Goal: Task Accomplishment & Management: Complete application form

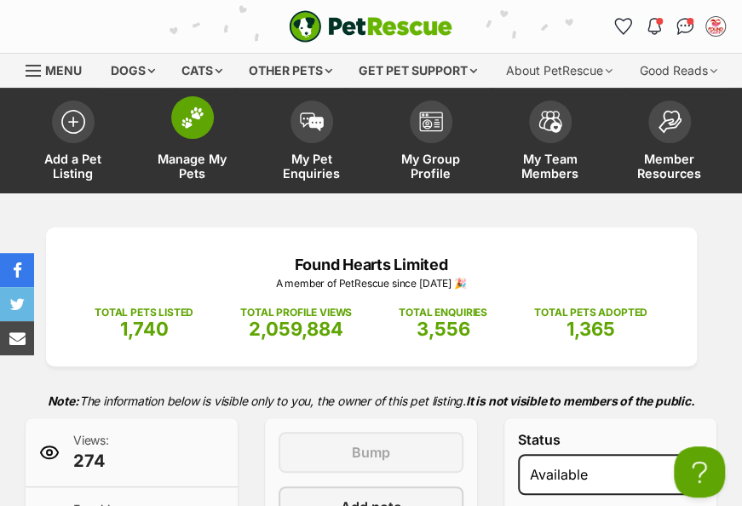
click at [181, 129] on img at bounding box center [193, 118] width 24 height 22
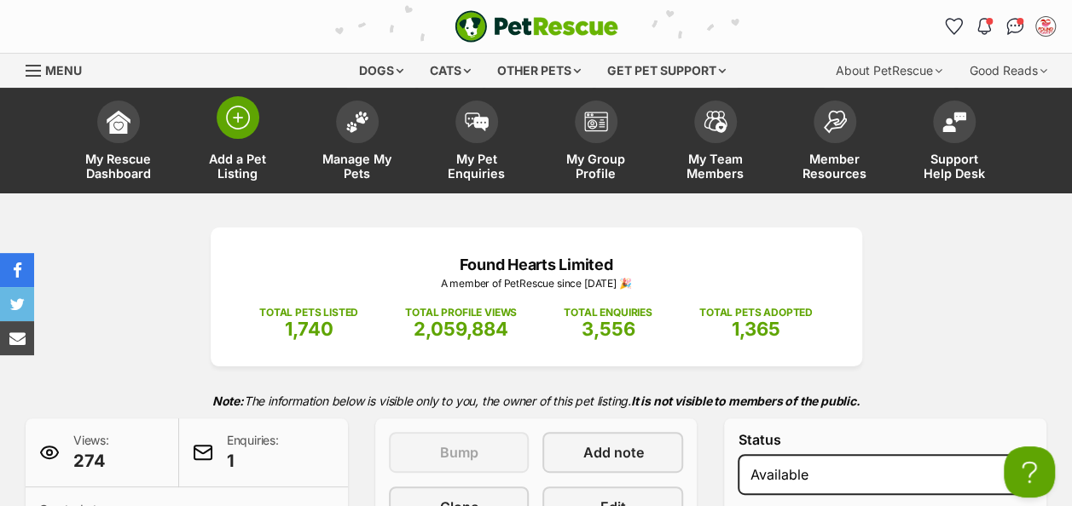
click at [226, 123] on img at bounding box center [238, 118] width 24 height 24
click at [244, 117] on img at bounding box center [238, 118] width 24 height 24
click at [235, 120] on img at bounding box center [238, 118] width 24 height 24
click at [360, 114] on img at bounding box center [357, 118] width 24 height 22
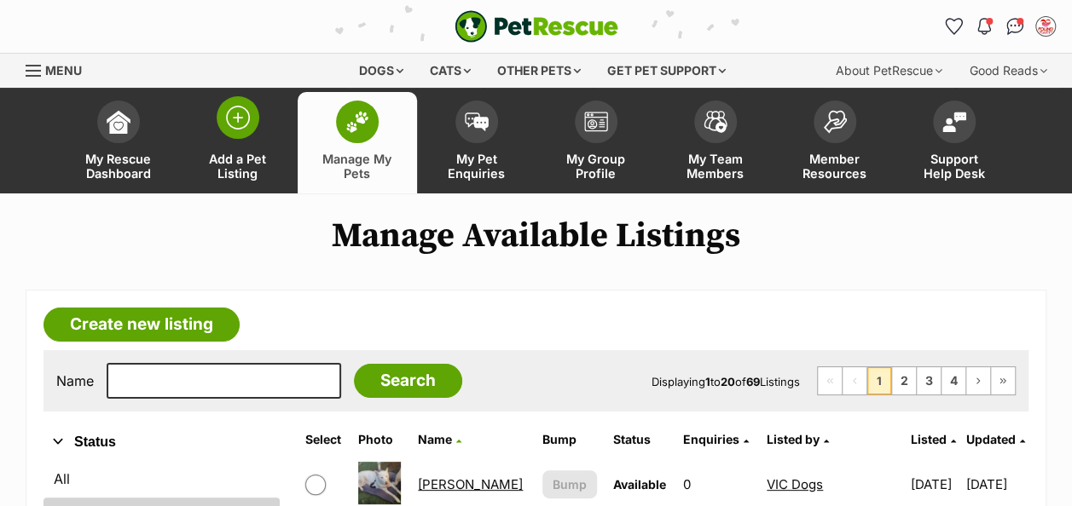
click at [250, 120] on span at bounding box center [238, 117] width 43 height 43
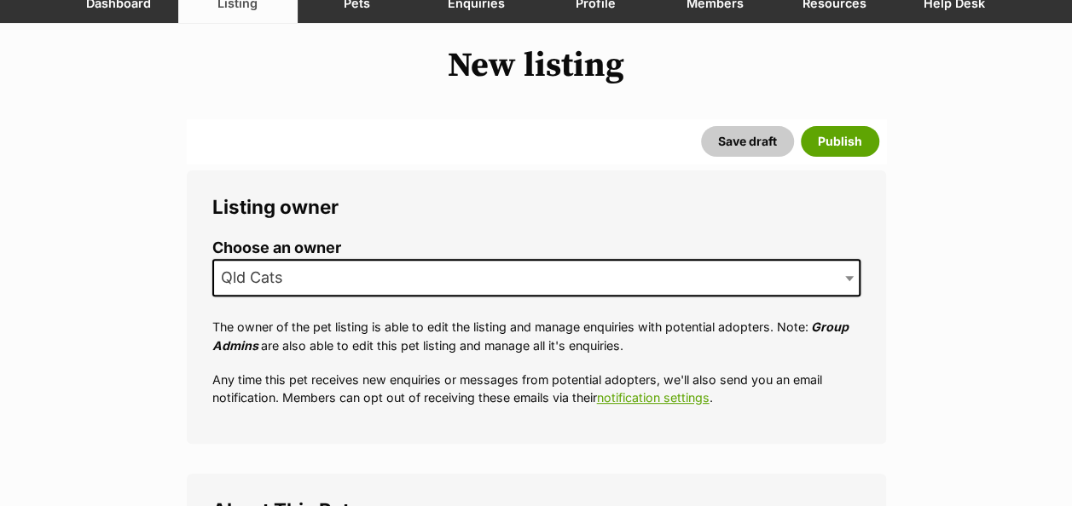
click at [310, 264] on span "Qld Cats" at bounding box center [536, 278] width 648 height 38
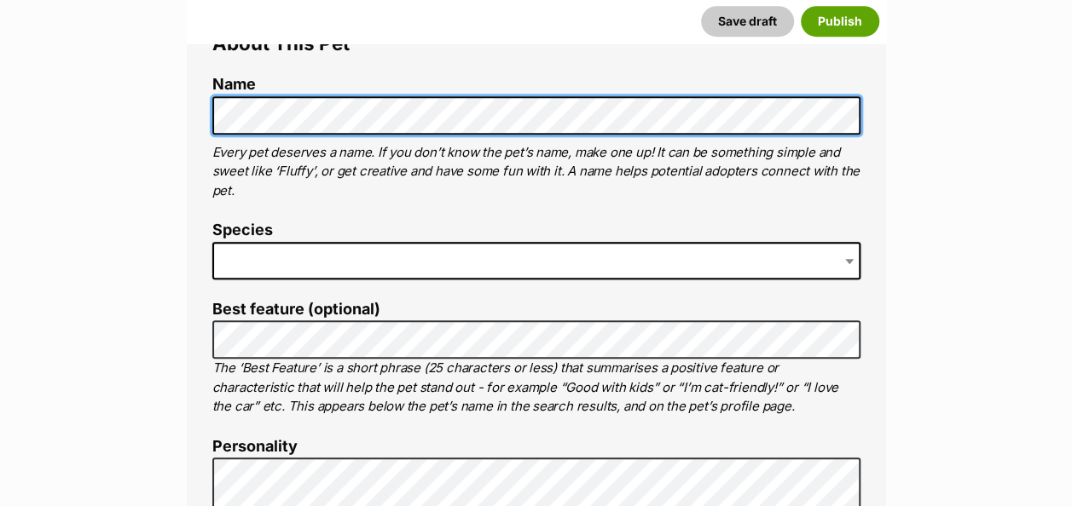
scroll to position [682, 0]
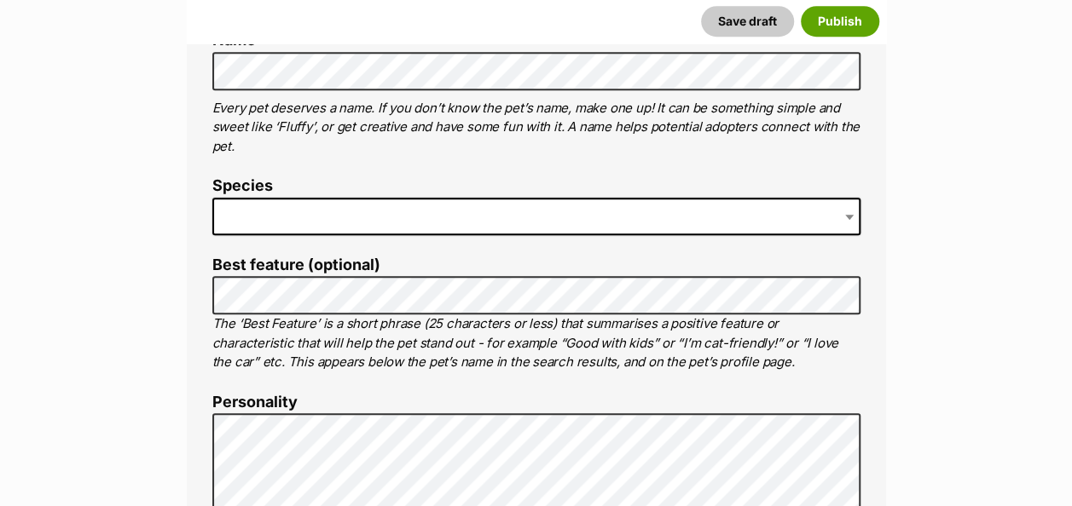
click at [303, 181] on label "Species" at bounding box center [536, 186] width 648 height 18
click at [290, 198] on span at bounding box center [536, 217] width 648 height 38
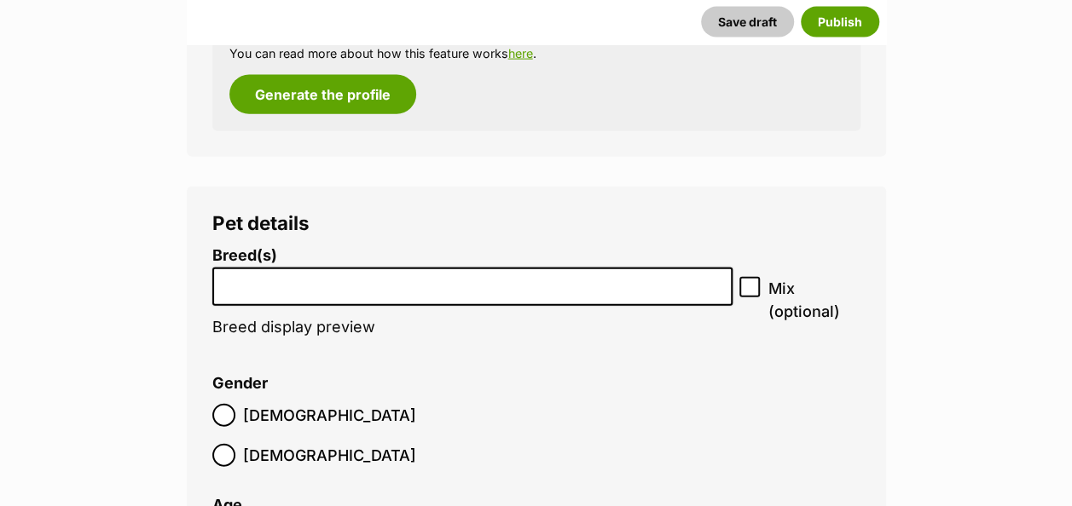
scroll to position [1917, 0]
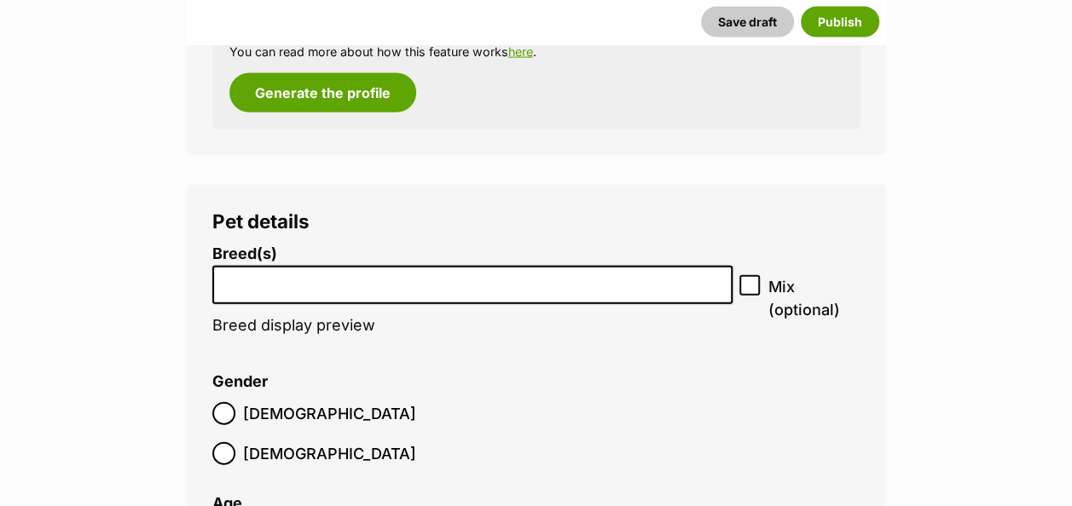
click at [271, 290] on li at bounding box center [472, 285] width 509 height 35
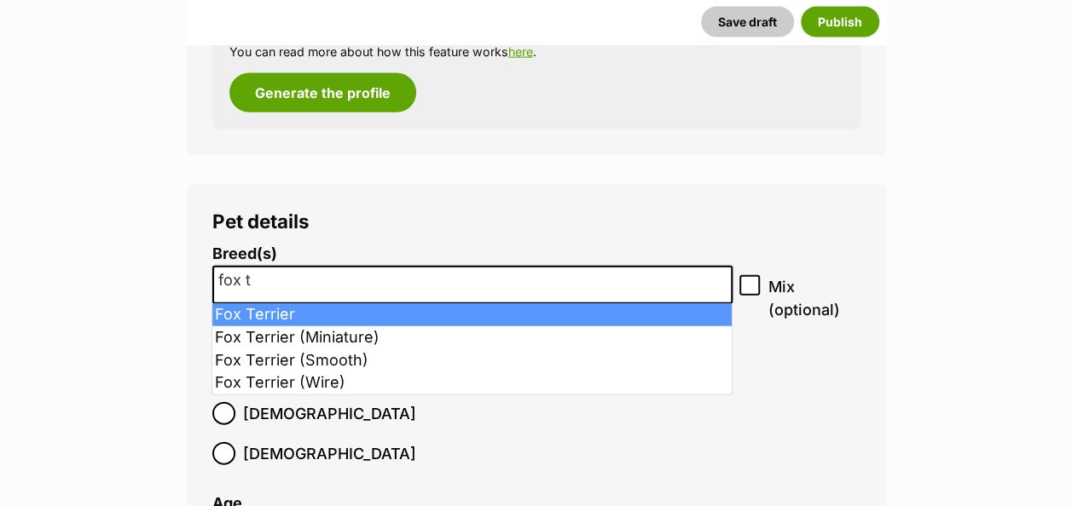
type input "fox t"
select select "87"
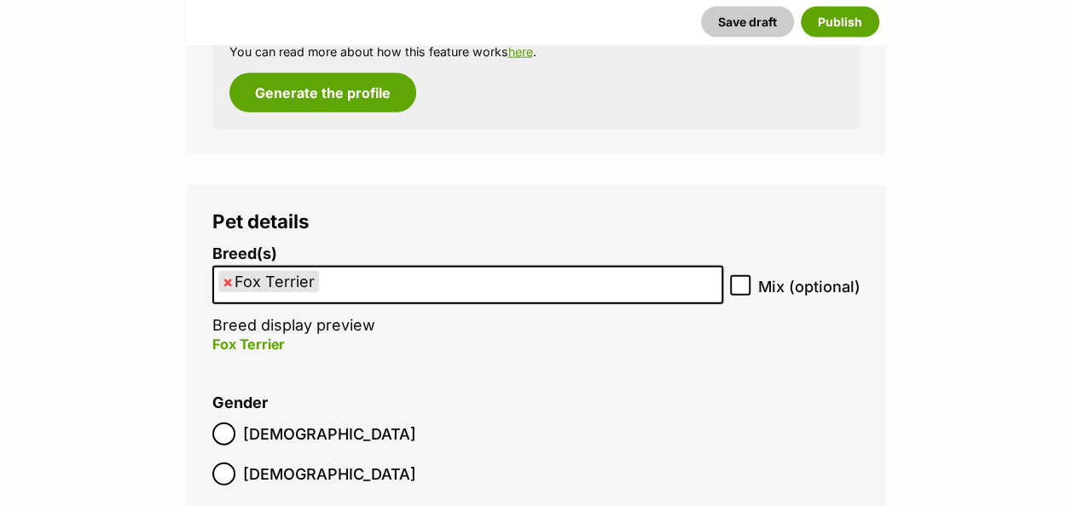
drag, startPoint x: 743, startPoint y: 280, endPoint x: 723, endPoint y: 286, distance: 21.3
click at [742, 281] on icon at bounding box center [740, 286] width 12 height 12
click at [742, 281] on input "Mix (optional)" at bounding box center [740, 285] width 20 height 20
checkbox input "true"
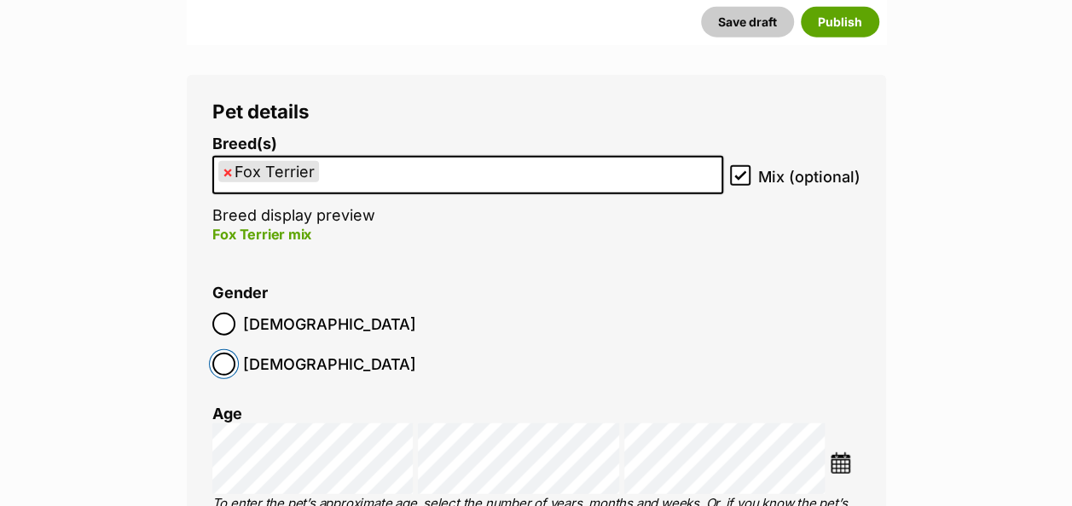
scroll to position [2088, 0]
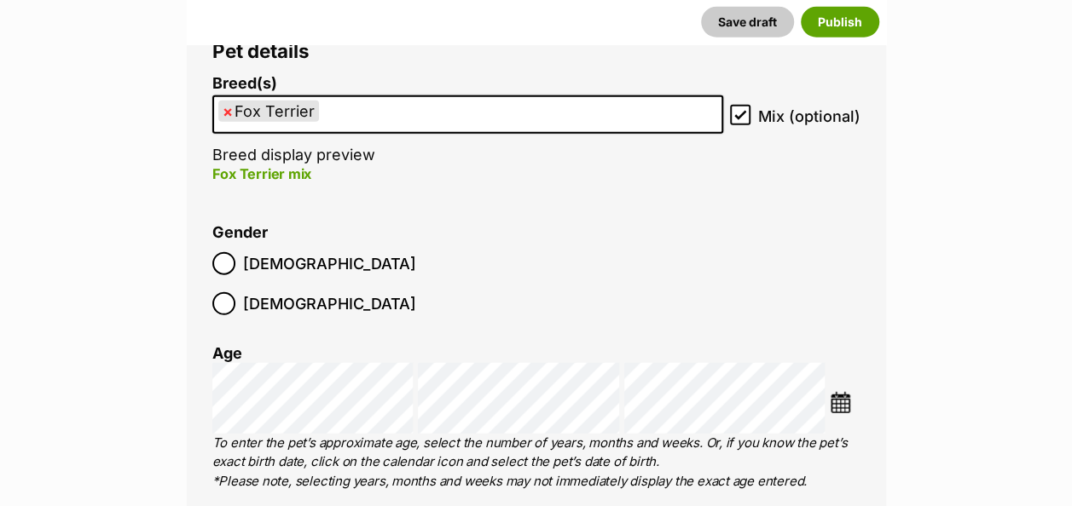
click at [844, 392] on img at bounding box center [839, 402] width 21 height 21
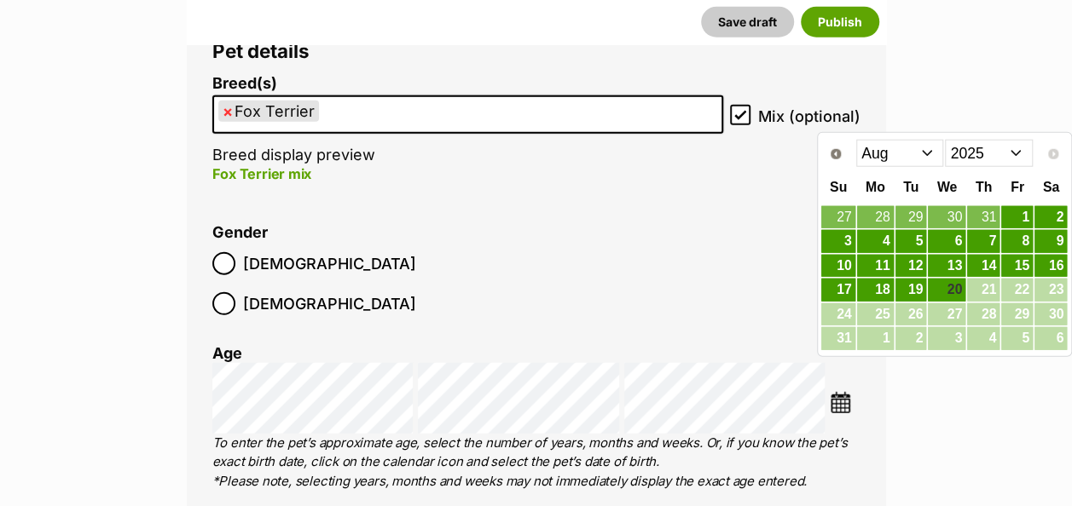
drag, startPoint x: 1016, startPoint y: 155, endPoint x: 1012, endPoint y: 165, distance: 11.1
click at [1016, 155] on select "2015 2016 2017 2018 2019 2020 2021 2022 2023 2024 2025" at bounding box center [989, 153] width 88 height 27
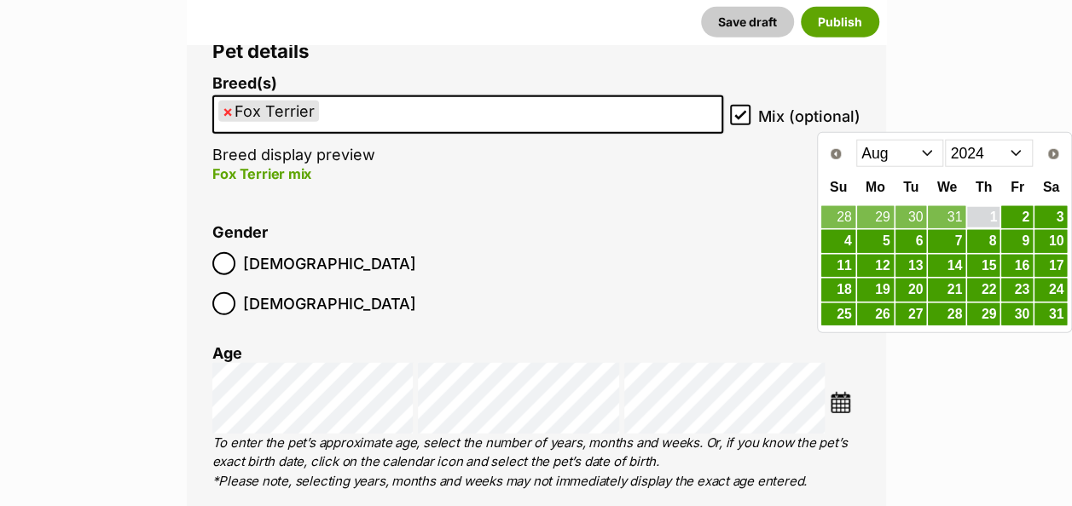
click at [991, 216] on link "1" at bounding box center [983, 217] width 32 height 21
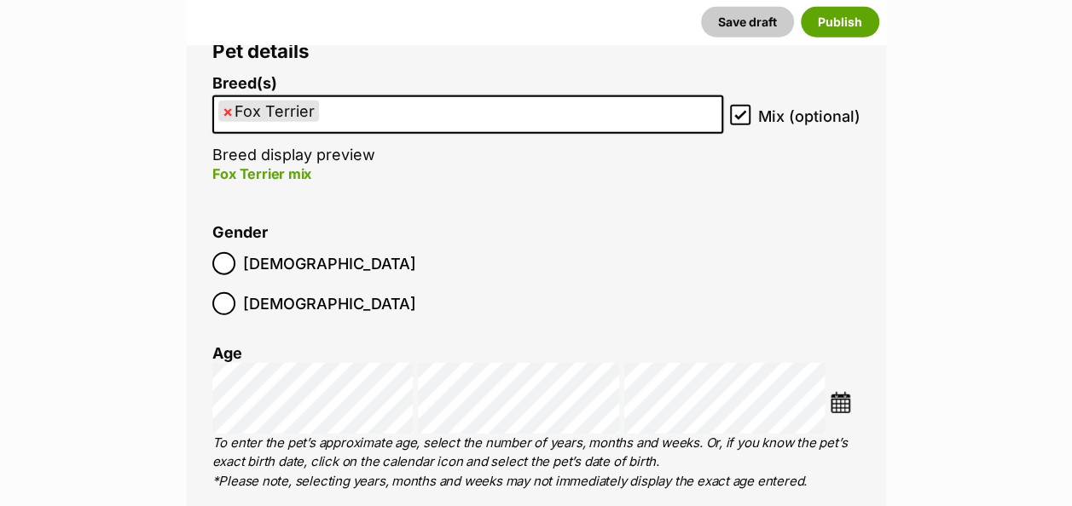
click at [604, 271] on li "Gender Male Female" at bounding box center [536, 274] width 648 height 101
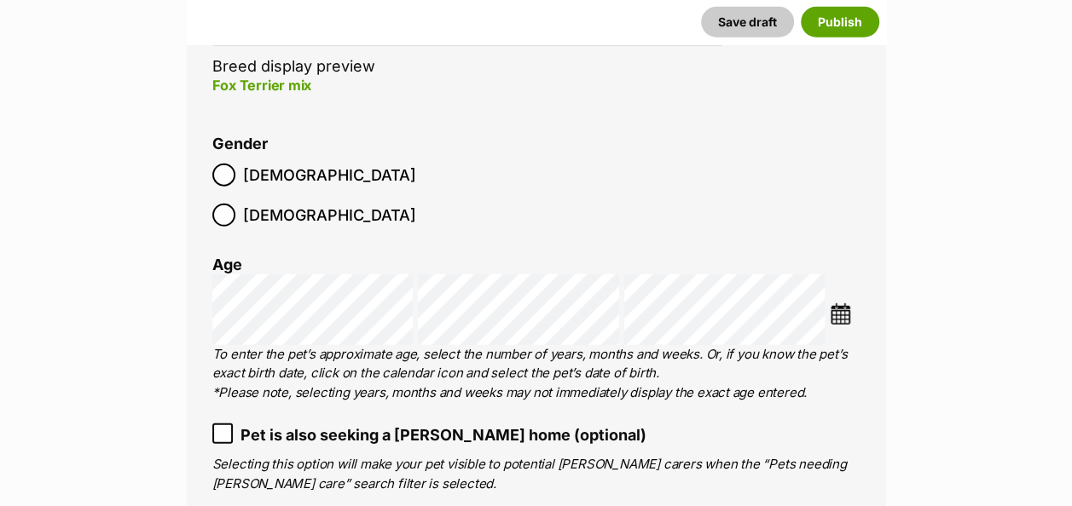
scroll to position [2343, 0]
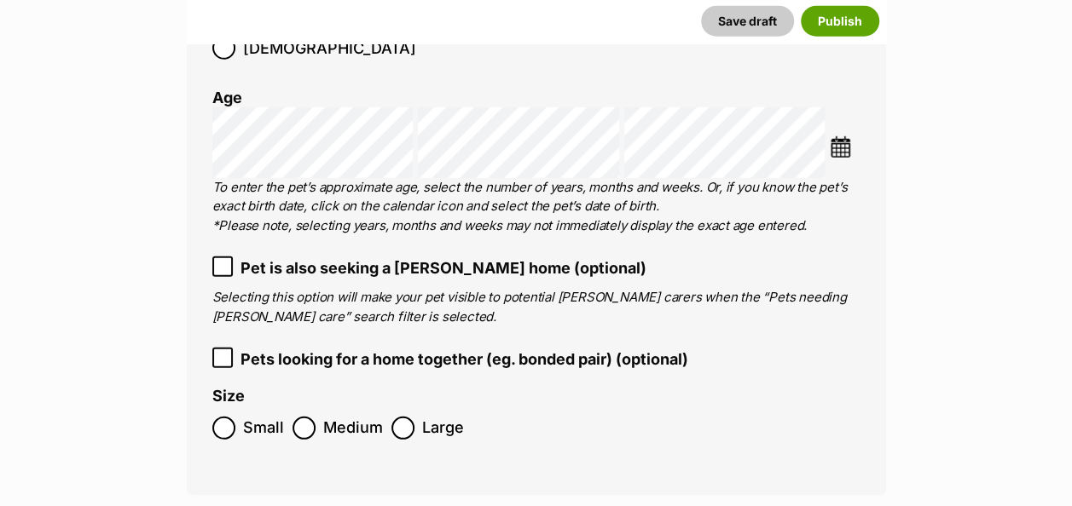
click at [235, 417] on label "Small" at bounding box center [248, 428] width 72 height 23
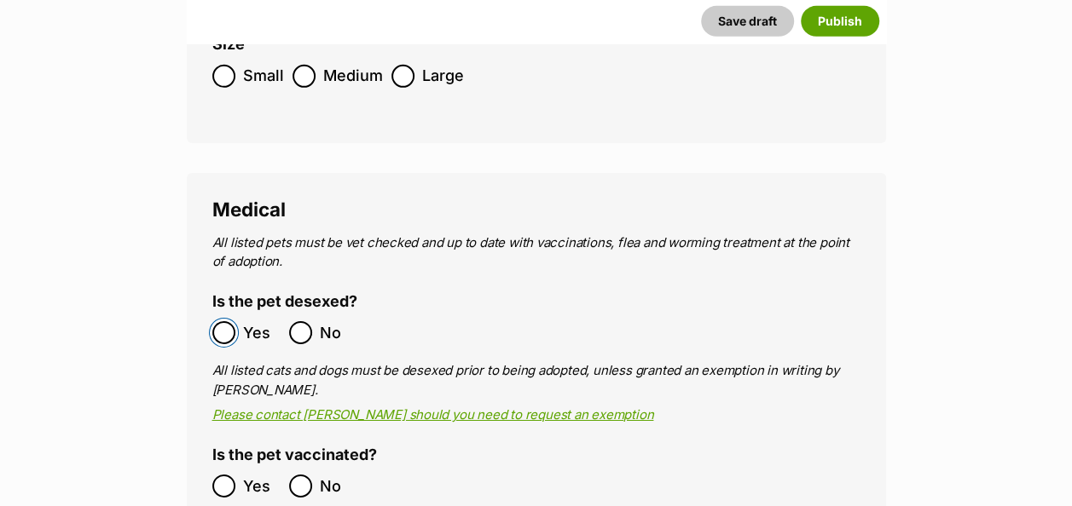
scroll to position [2770, 0]
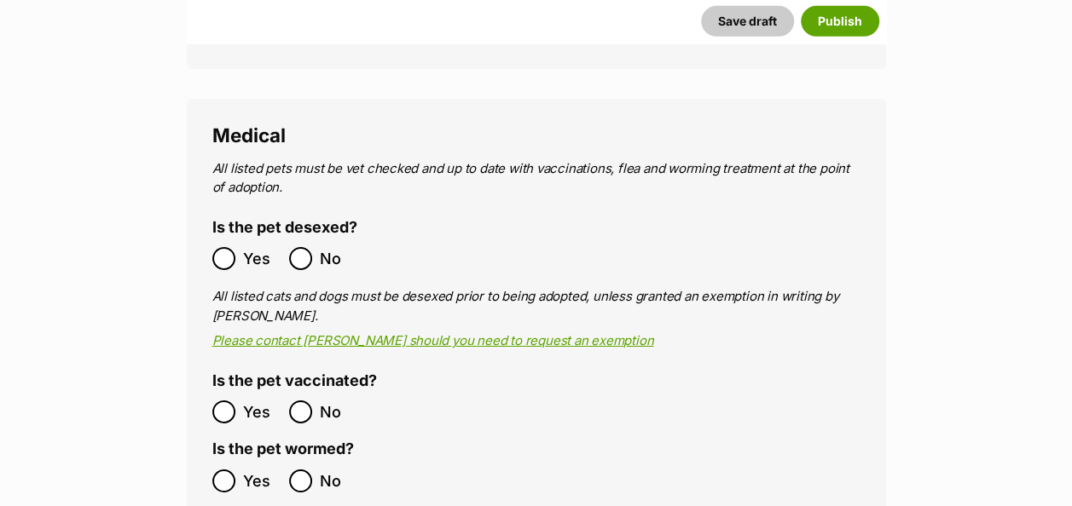
click at [223, 392] on ol "Yes No" at bounding box center [374, 412] width 324 height 40
click at [229, 461] on ol "Yes No" at bounding box center [374, 481] width 324 height 40
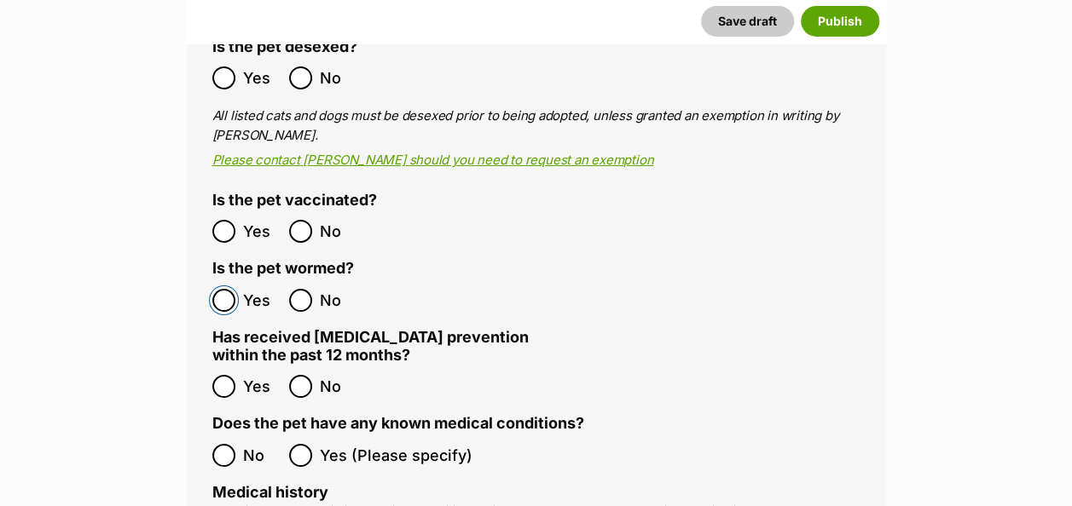
scroll to position [3025, 0]
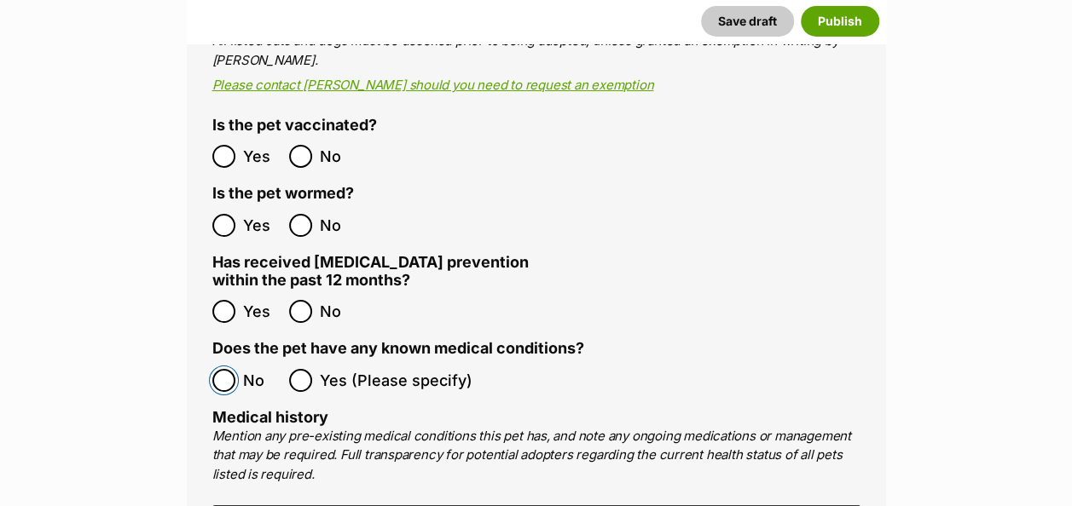
drag, startPoint x: 229, startPoint y: 429, endPoint x: 220, endPoint y: 361, distance: 68.0
click at [225, 361] on ol "No Yes (Please specify)" at bounding box center [536, 381] width 648 height 40
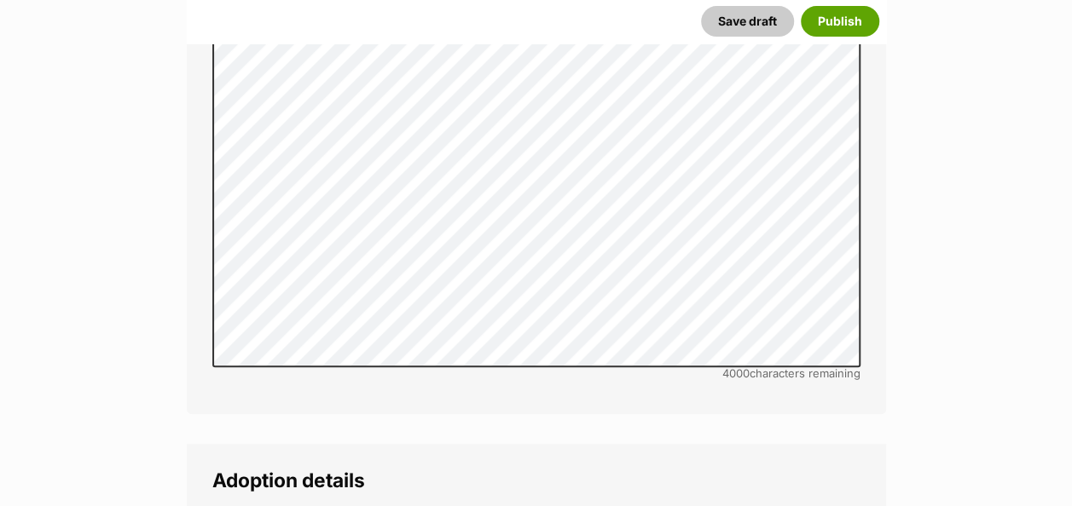
scroll to position [3707, 0]
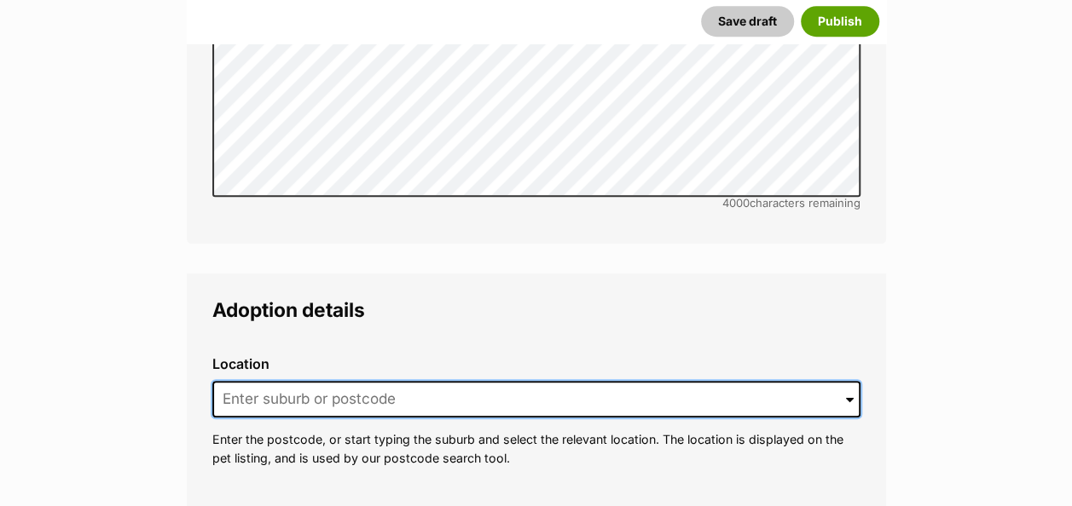
click at [228, 381] on input at bounding box center [536, 400] width 648 height 38
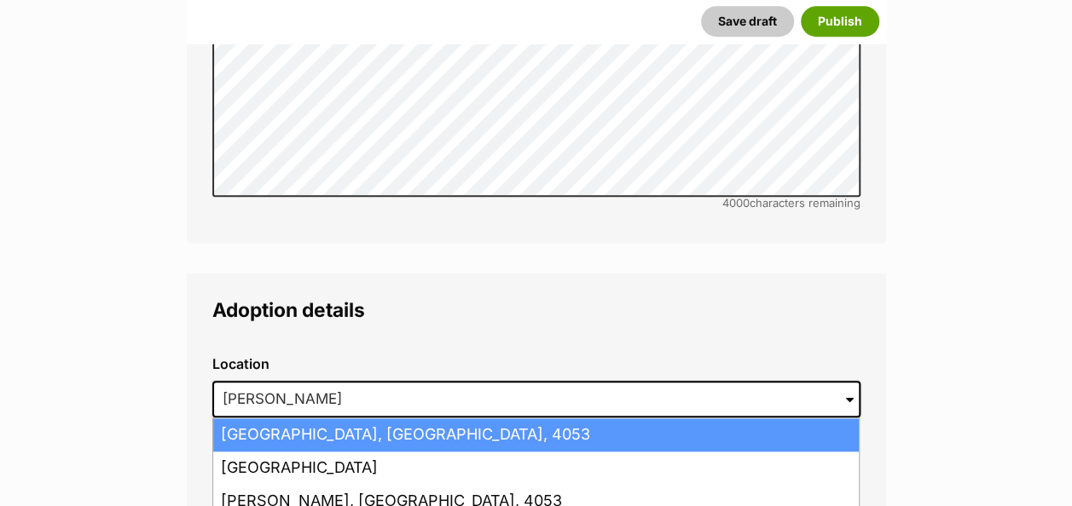
click at [298, 419] on li "Stafford, Queensland, 4053" at bounding box center [535, 435] width 645 height 33
type input "Stafford, Queensland, 4053"
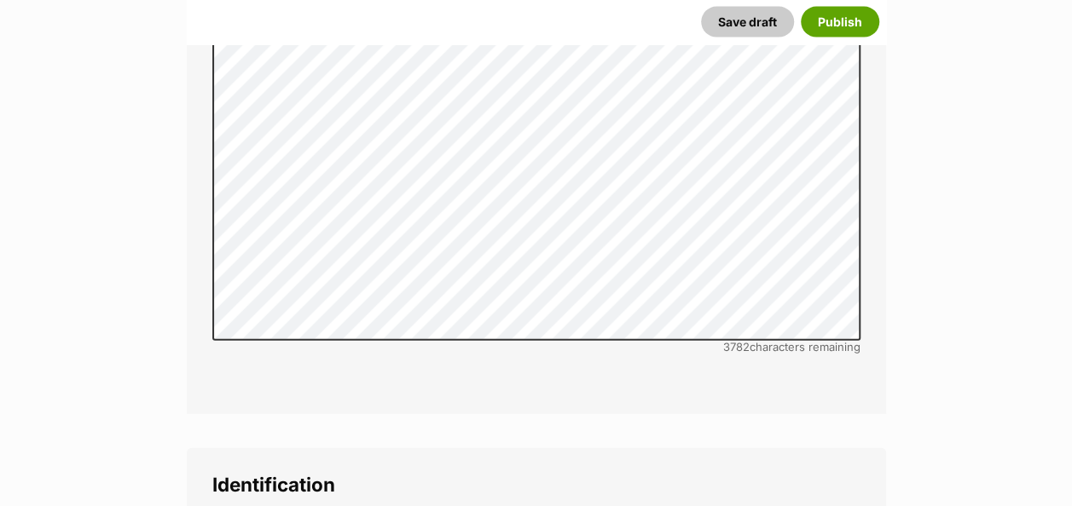
scroll to position [5242, 0]
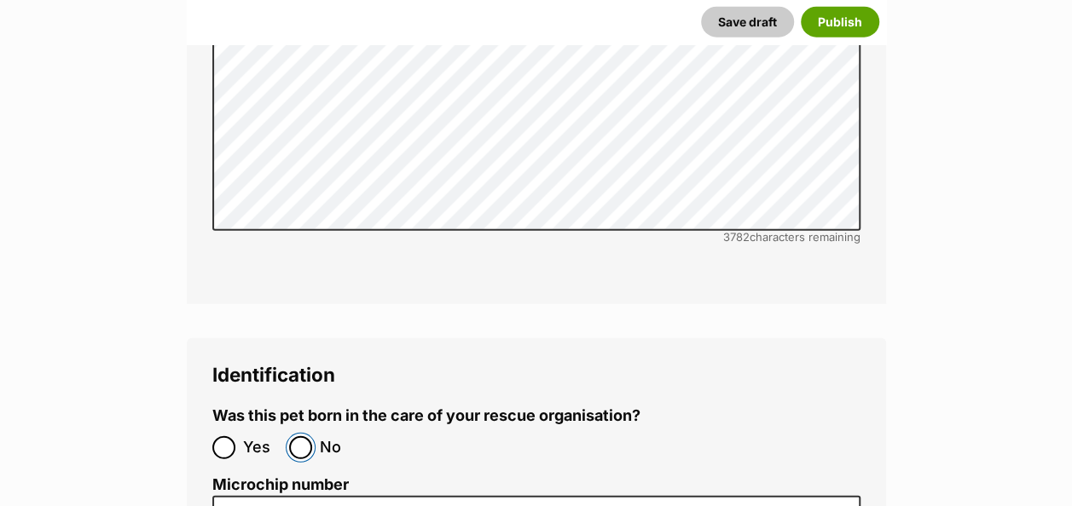
click at [298, 436] on input "No" at bounding box center [300, 447] width 23 height 23
radio input "true"
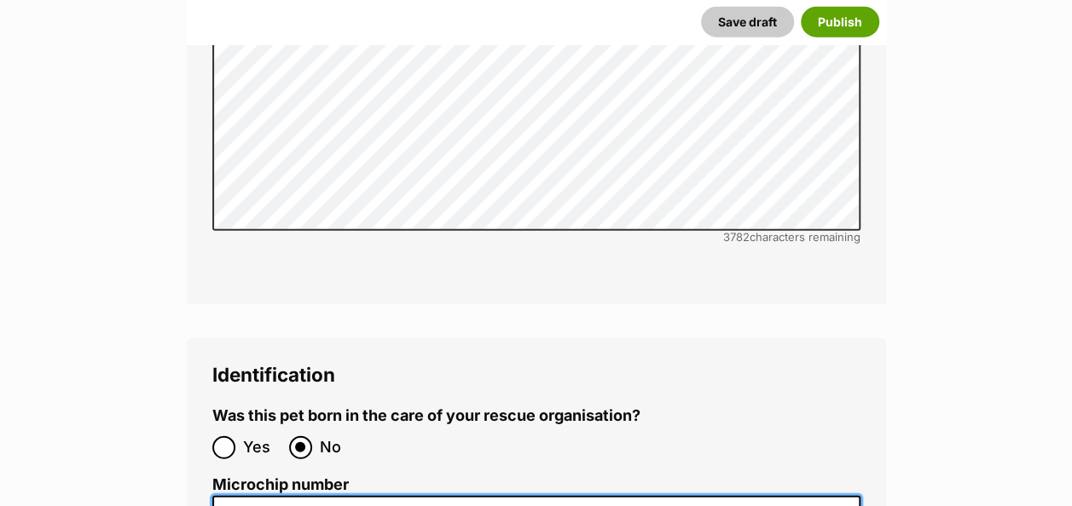
click at [332, 496] on input "Microchip number" at bounding box center [536, 515] width 648 height 38
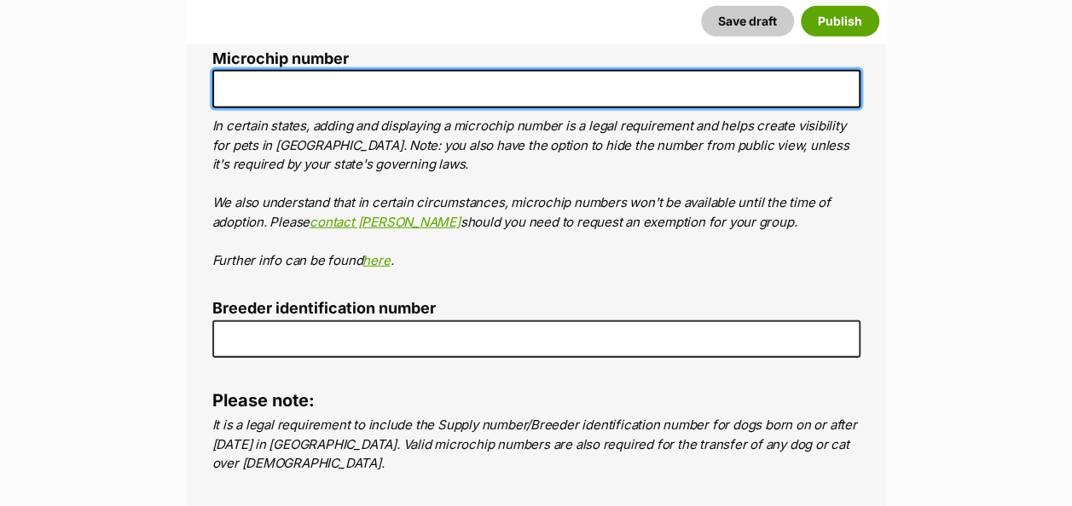
scroll to position [5497, 0]
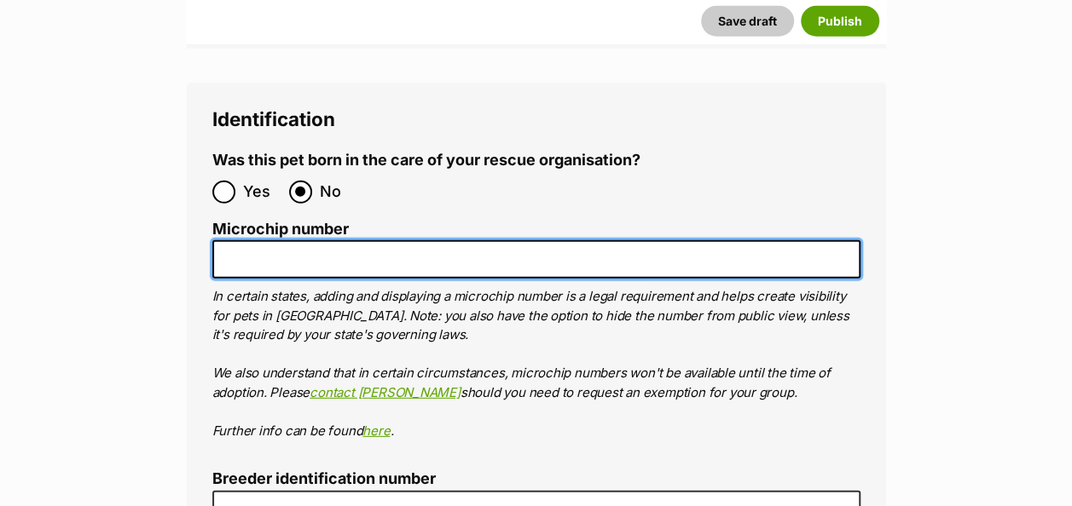
click at [268, 240] on input "Microchip number" at bounding box center [536, 259] width 648 height 38
paste input "900141000815294"
type input "900141000815294"
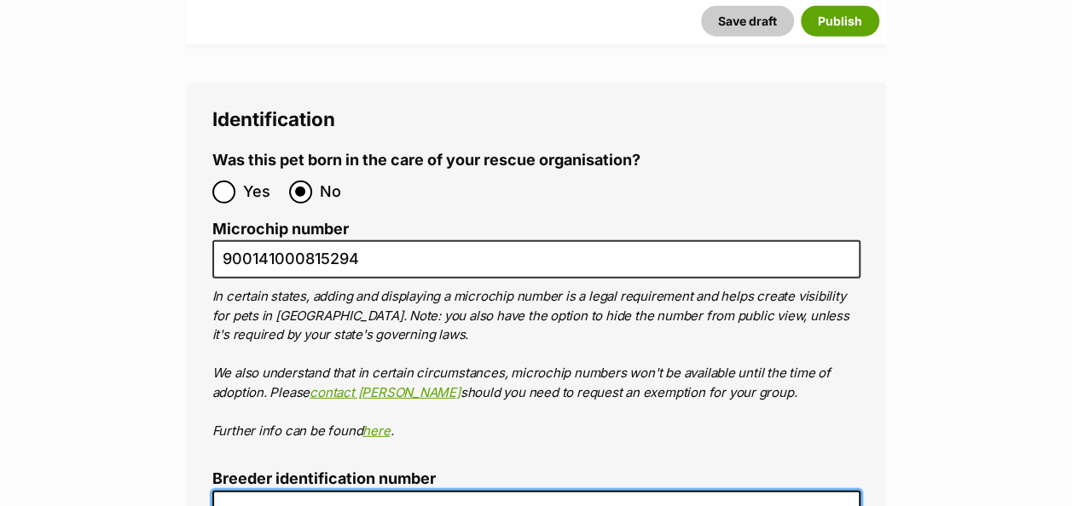
click at [240, 491] on input "Breeder identification number" at bounding box center [536, 510] width 648 height 38
type input "BIN0000907934713"
click at [505, 313] on p "In certain states, adding and displaying a microchip number is a legal requirem…" at bounding box center [536, 363] width 648 height 153
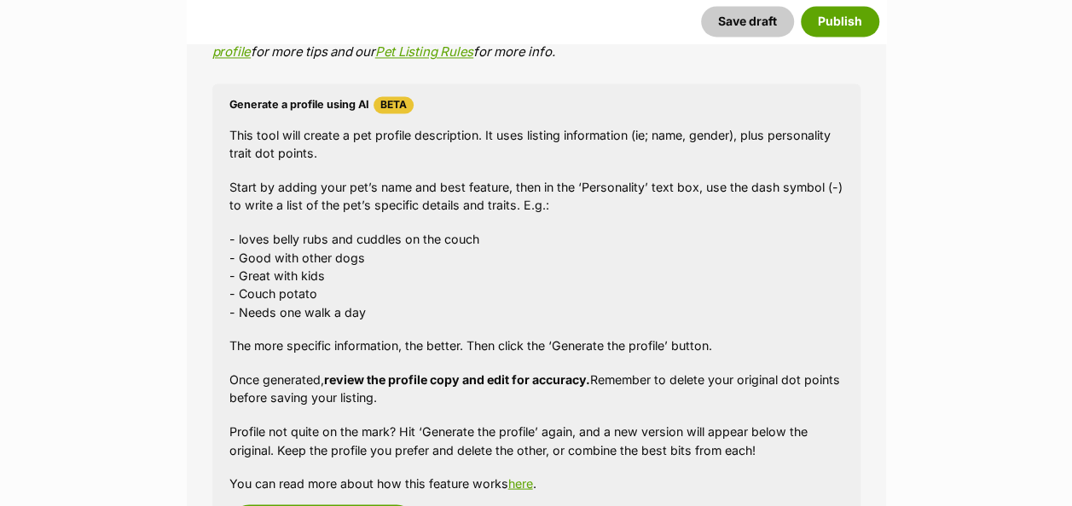
scroll to position [1576, 0]
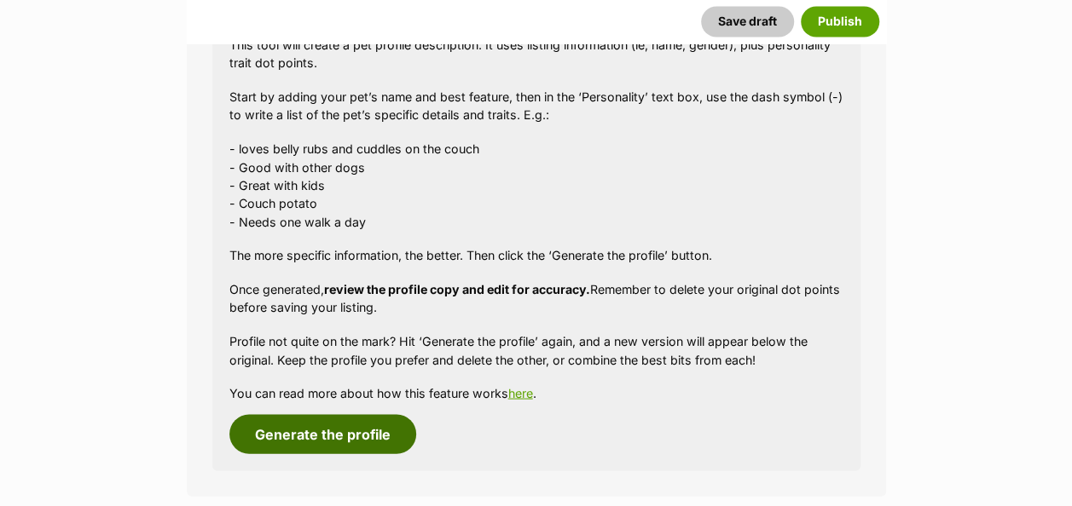
click at [317, 445] on button "Generate the profile" at bounding box center [322, 433] width 187 height 39
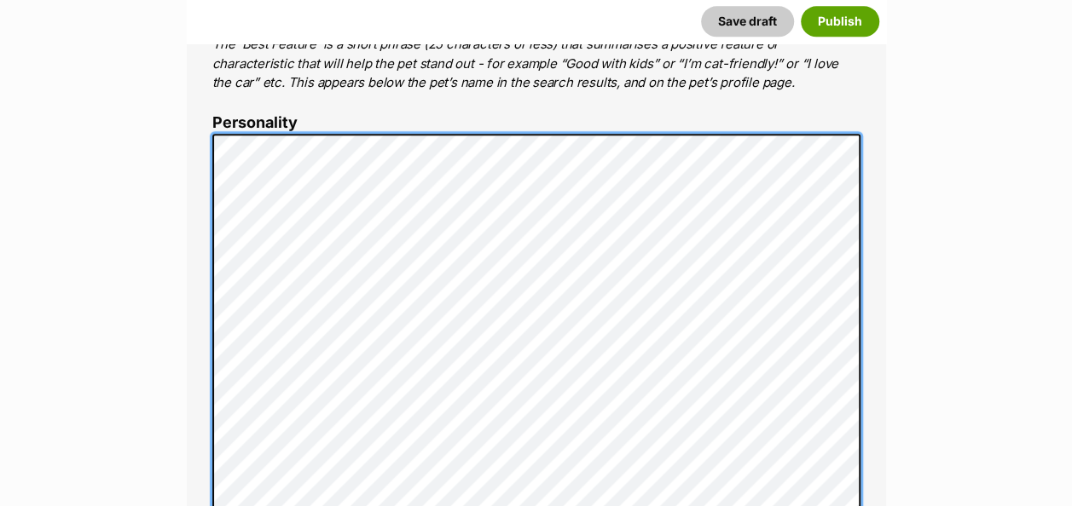
scroll to position [859, 0]
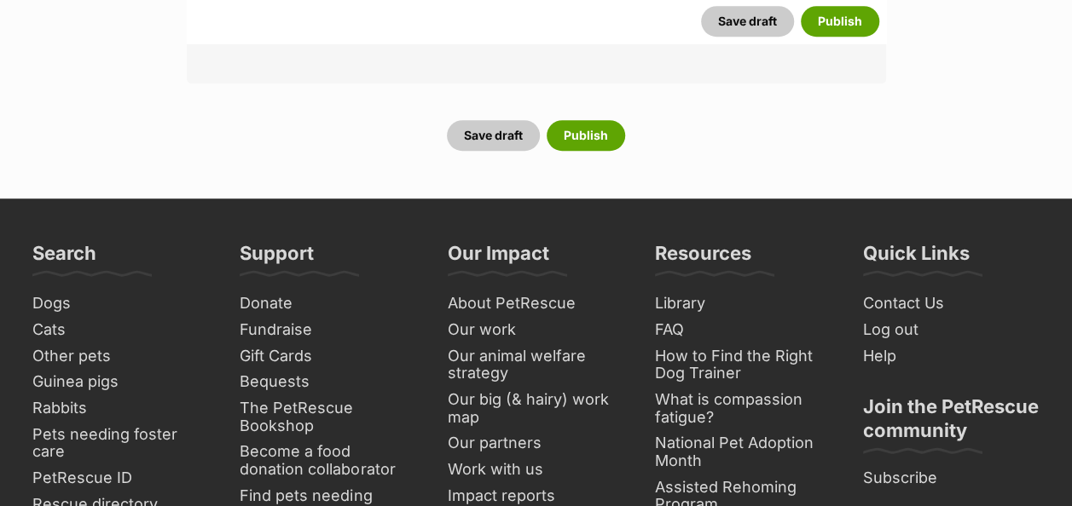
scroll to position [6656, 0]
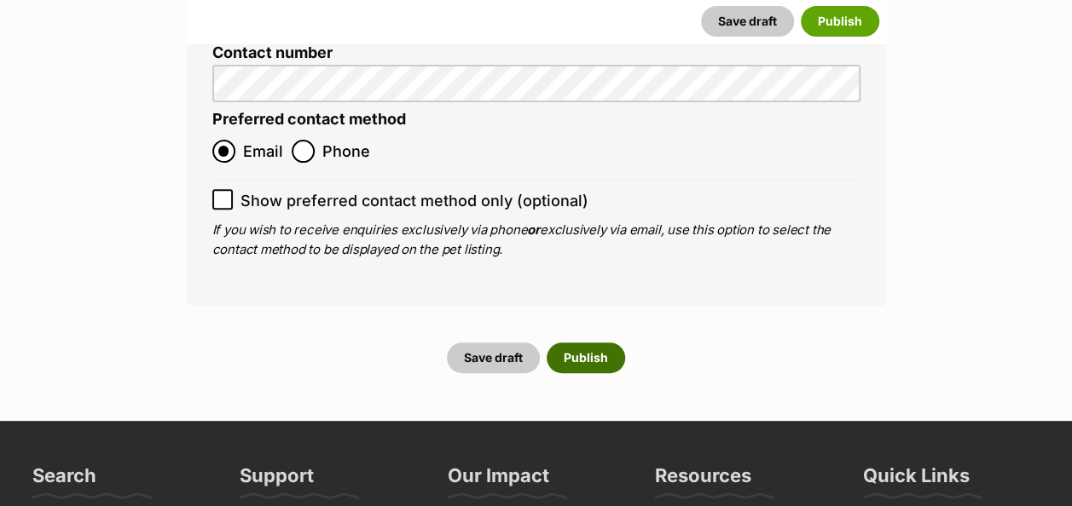
click at [606, 343] on button "Publish" at bounding box center [585, 358] width 78 height 31
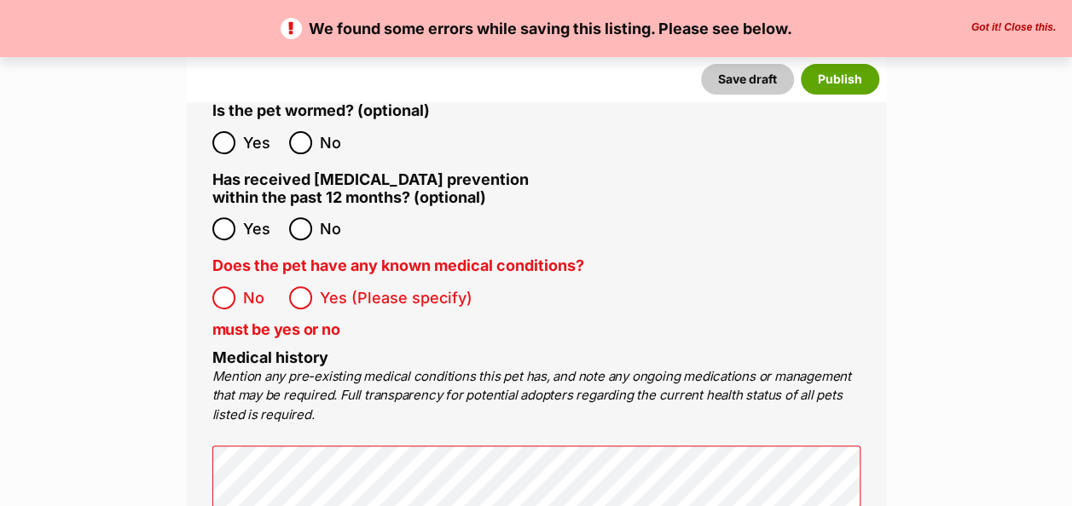
scroll to position [3495, 0]
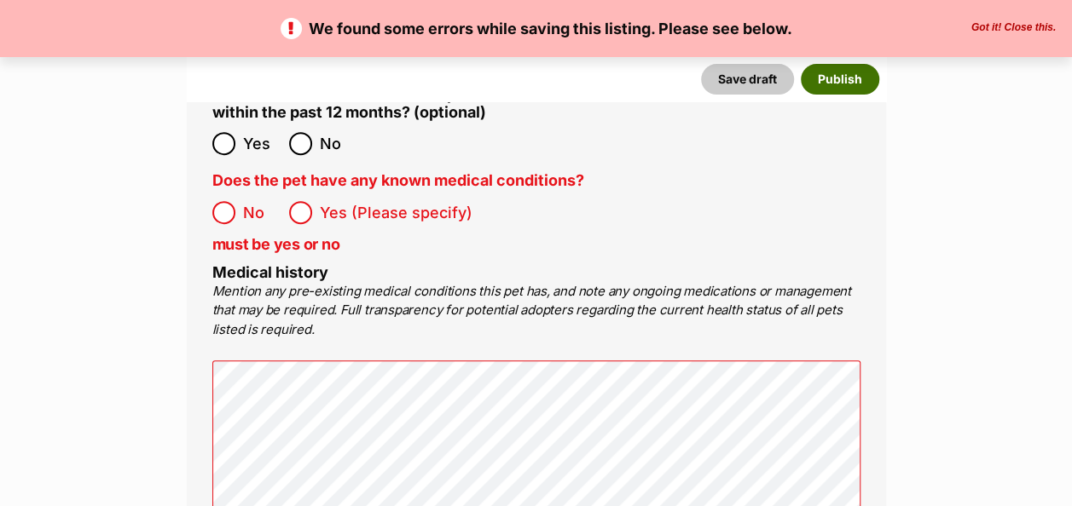
click at [820, 72] on button "Publish" at bounding box center [839, 79] width 78 height 31
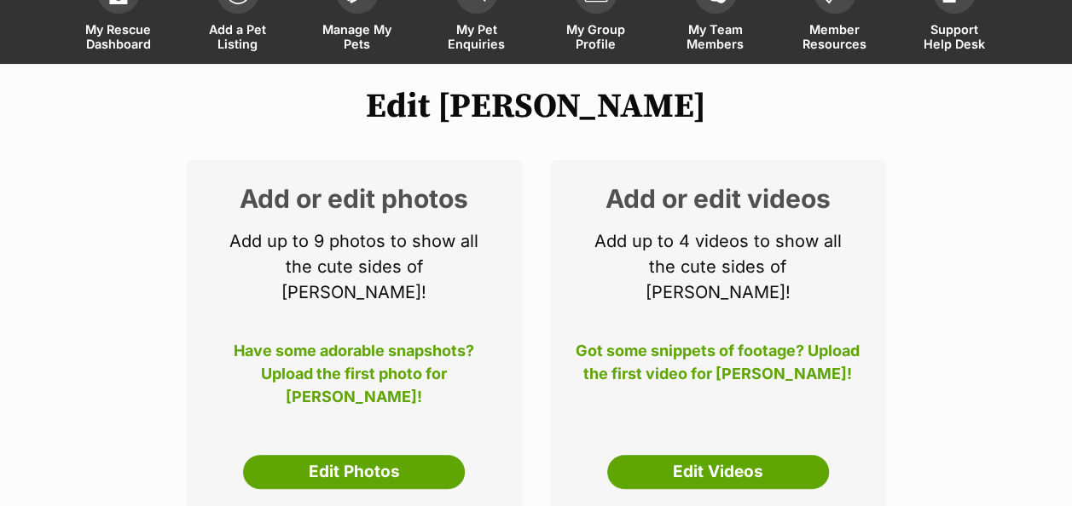
scroll to position [256, 0]
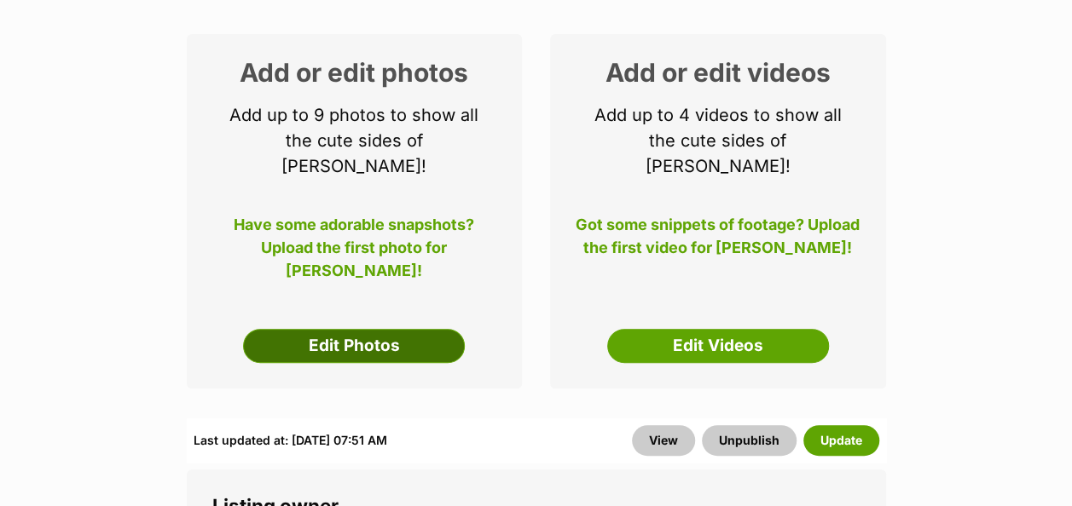
click at [384, 329] on link "Edit Photos" at bounding box center [354, 346] width 222 height 34
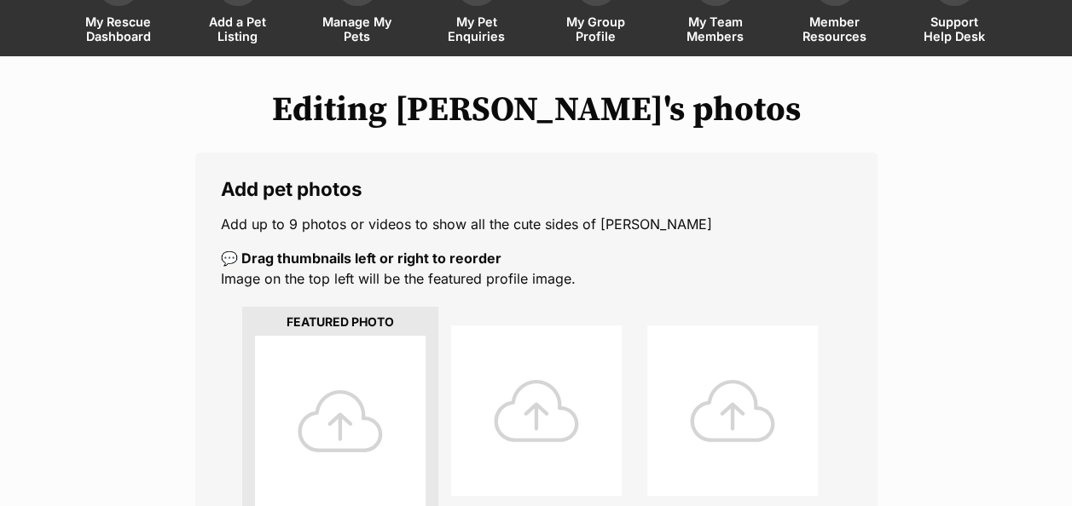
scroll to position [170, 0]
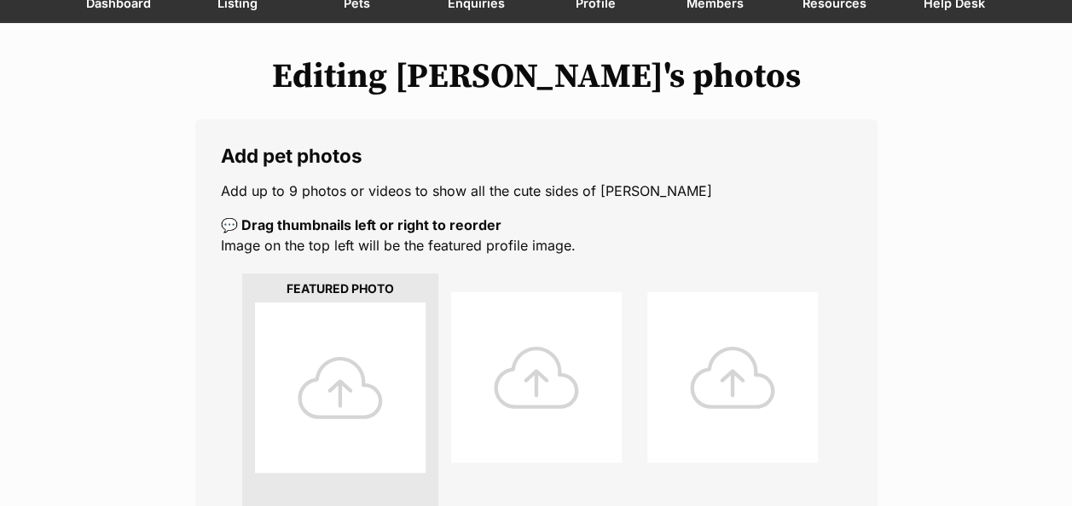
click at [328, 382] on div at bounding box center [340, 388] width 170 height 170
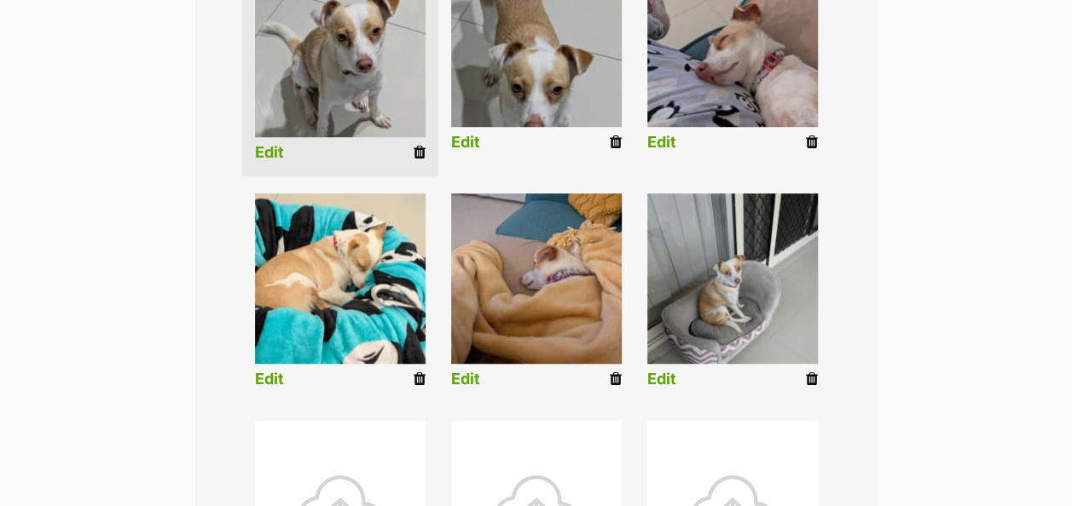
scroll to position [511, 0]
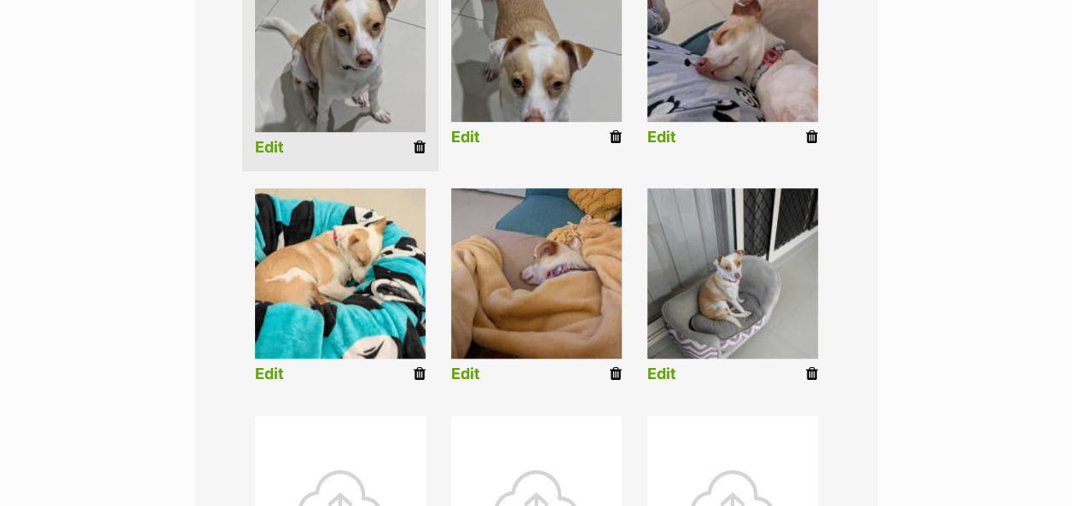
click at [464, 131] on link "Edit" at bounding box center [465, 138] width 29 height 18
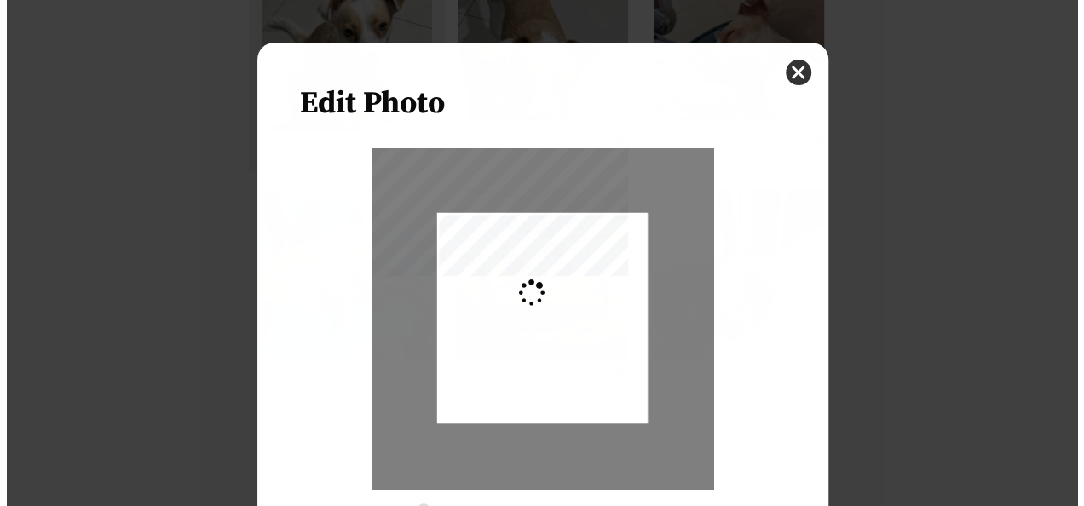
scroll to position [0, 0]
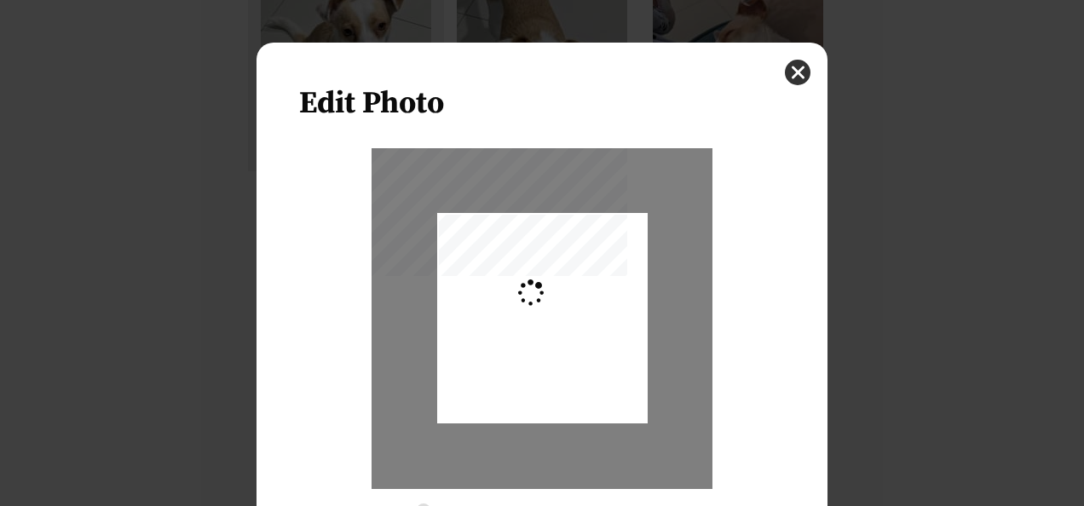
type input "0.2744"
drag, startPoint x: 527, startPoint y: 317, endPoint x: 526, endPoint y: 264, distance: 52.9
click at [526, 264] on div "Dialog Window - Close (Press escape to close)" at bounding box center [542, 284] width 211 height 280
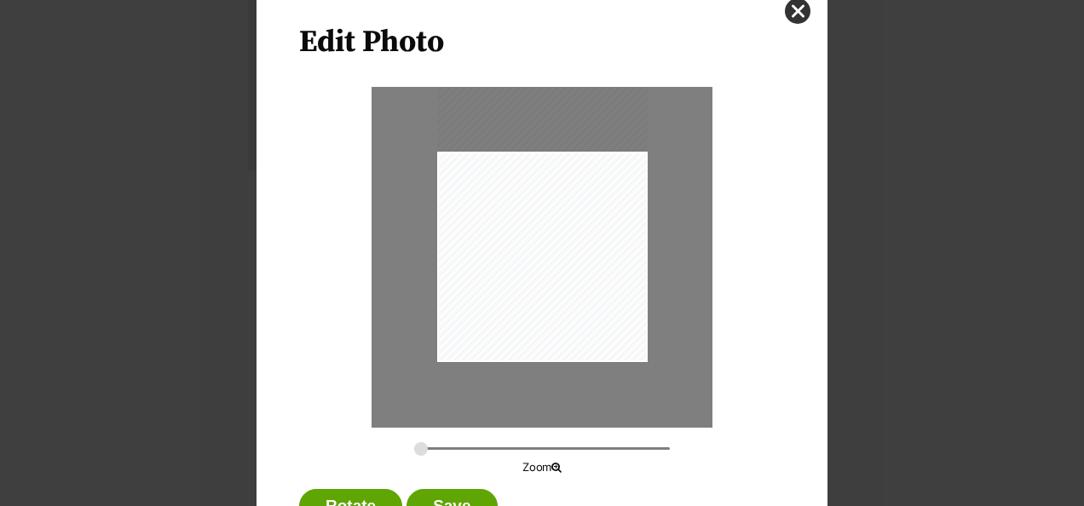
scroll to position [129, 0]
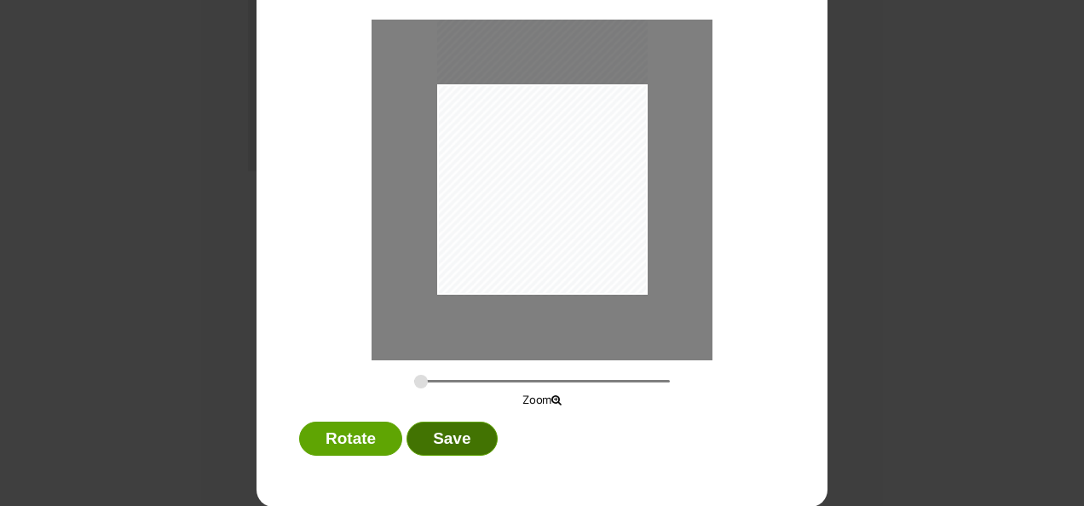
click at [476, 433] on button "Save" at bounding box center [452, 439] width 90 height 34
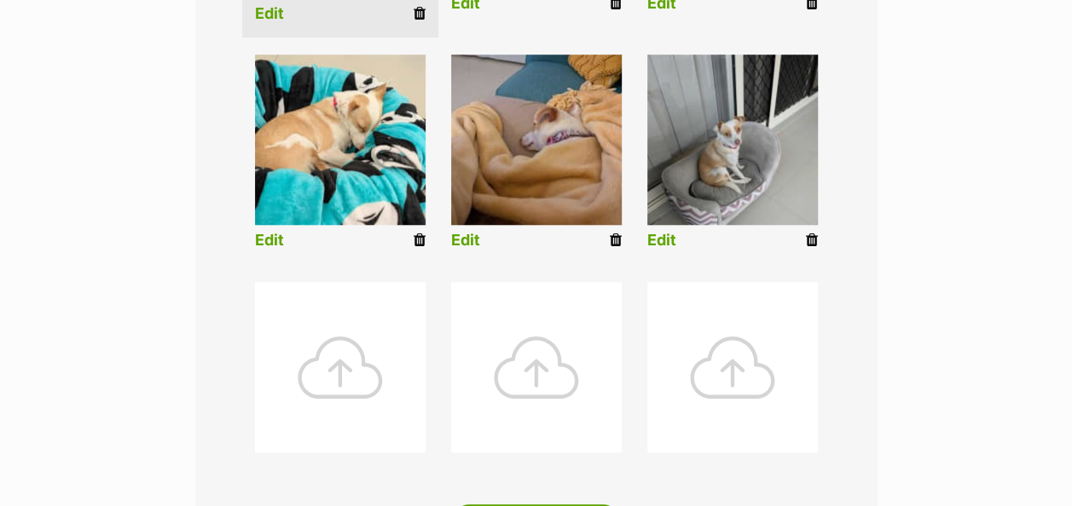
scroll to position [682, 0]
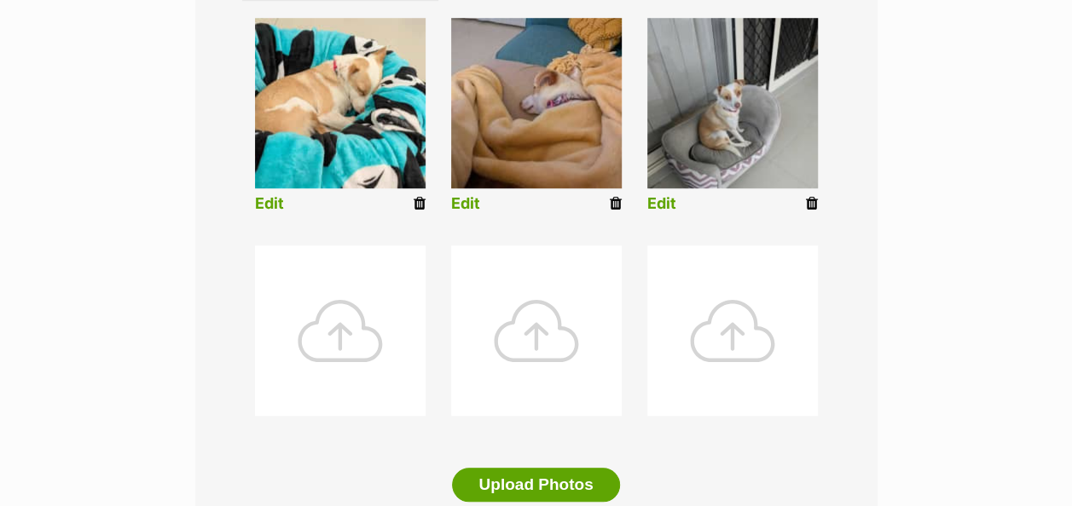
click at [361, 339] on div at bounding box center [340, 331] width 170 height 170
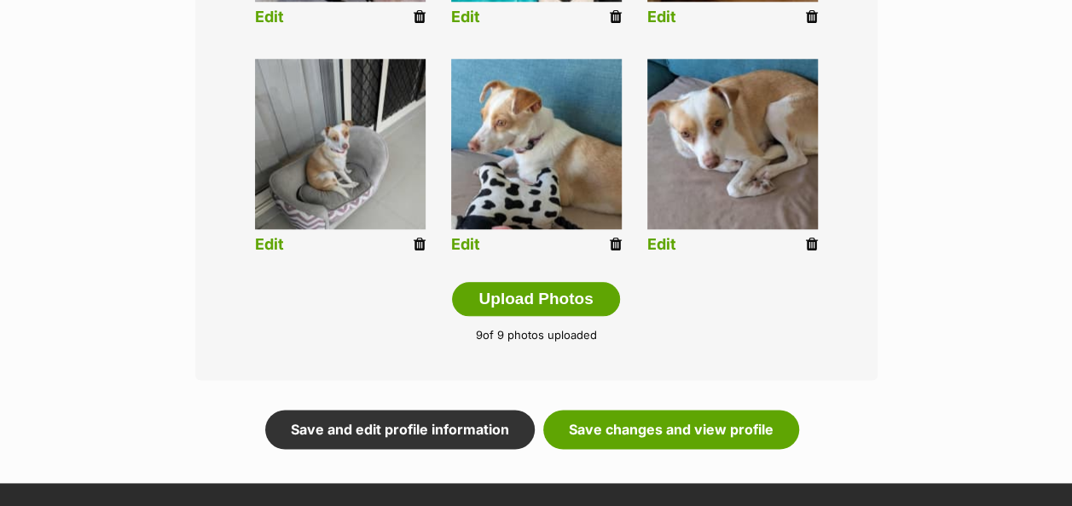
scroll to position [873, 0]
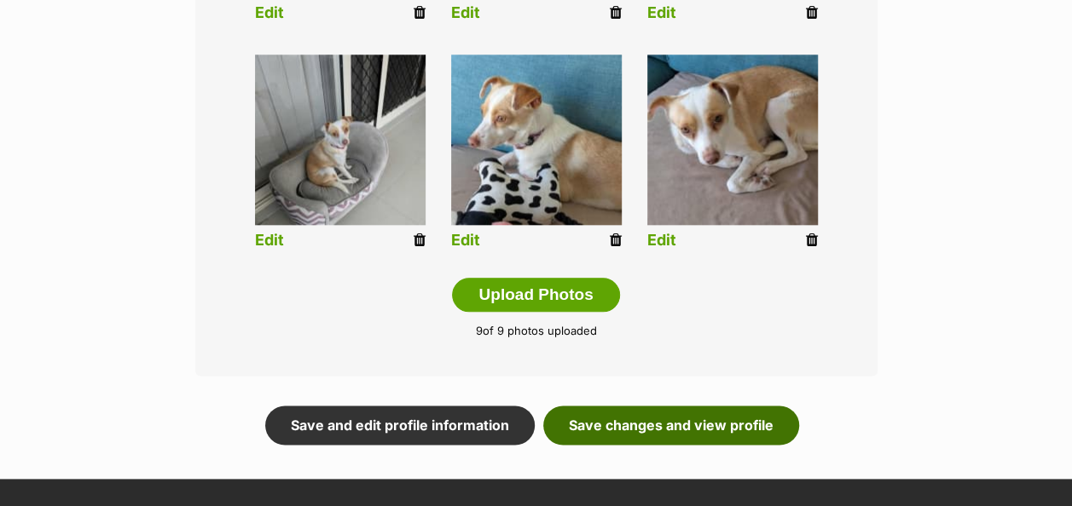
click at [660, 430] on link "Save changes and view profile" at bounding box center [671, 425] width 256 height 39
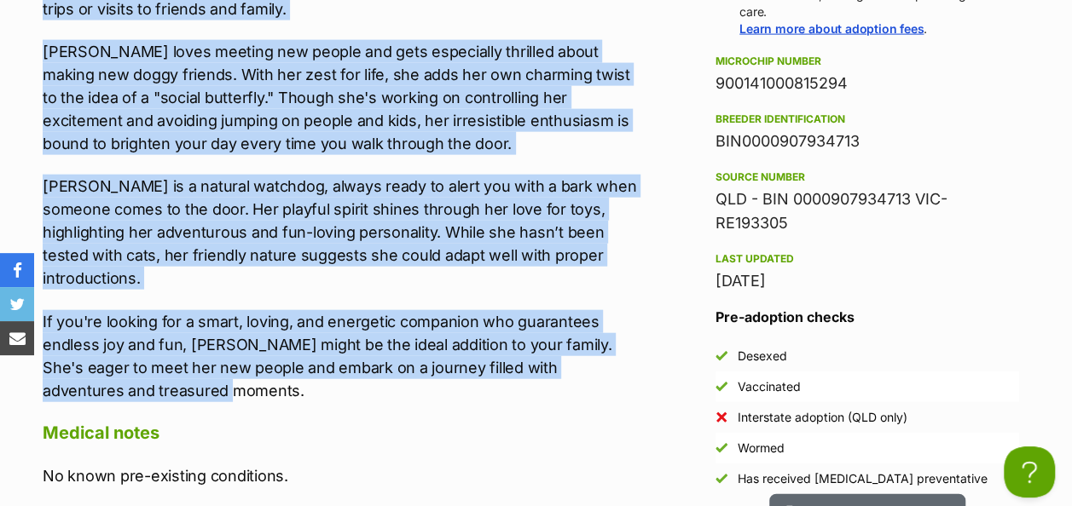
drag, startPoint x: 47, startPoint y: 93, endPoint x: 607, endPoint y: 368, distance: 624.1
click at [607, 368] on div "[PERSON_NAME] is an enchanting little sweetheart with a zest for life that's si…" at bounding box center [340, 64] width 595 height 675
copy div "Lorem ip do sitametcon adipis elitseddoe temp i utla etd magn aliq'e admini ven…"
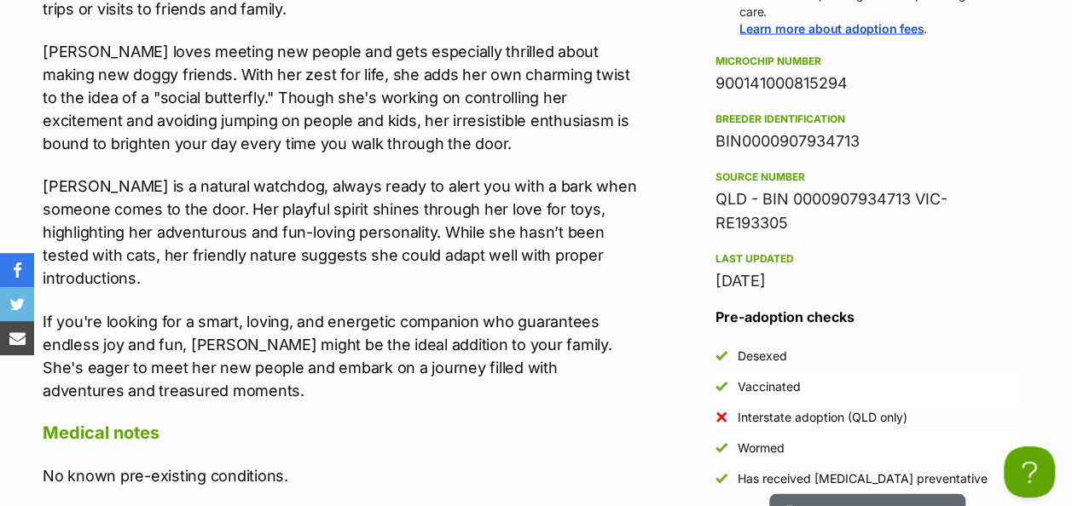
click at [762, 95] on div "900141000815294" at bounding box center [866, 84] width 303 height 24
copy div "900141000815294"
